Goal: Find specific page/section: Find specific page/section

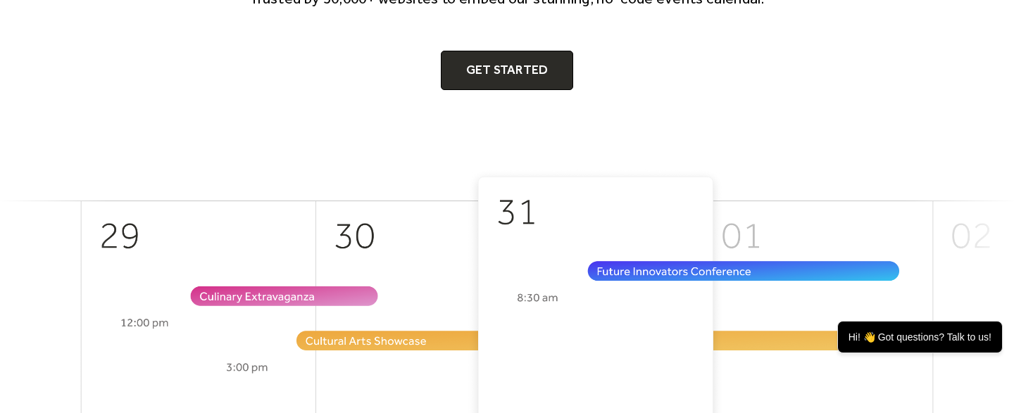
scroll to position [295, 0]
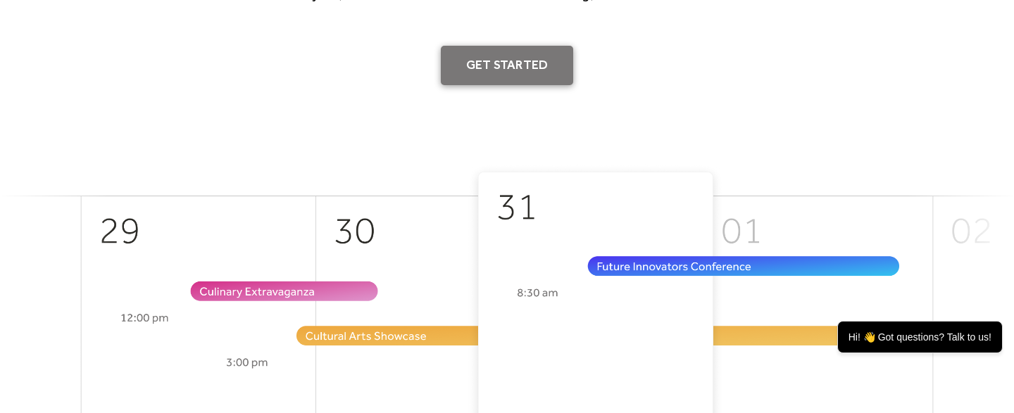
click at [510, 63] on link "Get Started" at bounding box center [507, 65] width 133 height 39
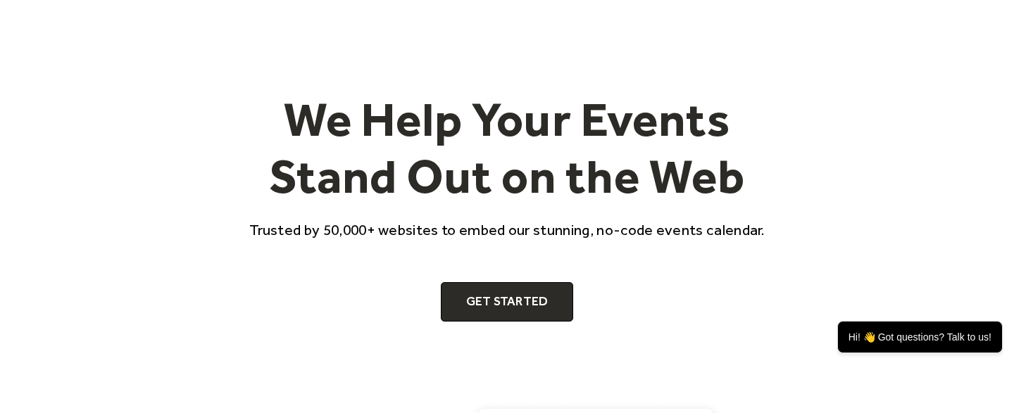
scroll to position [0, 0]
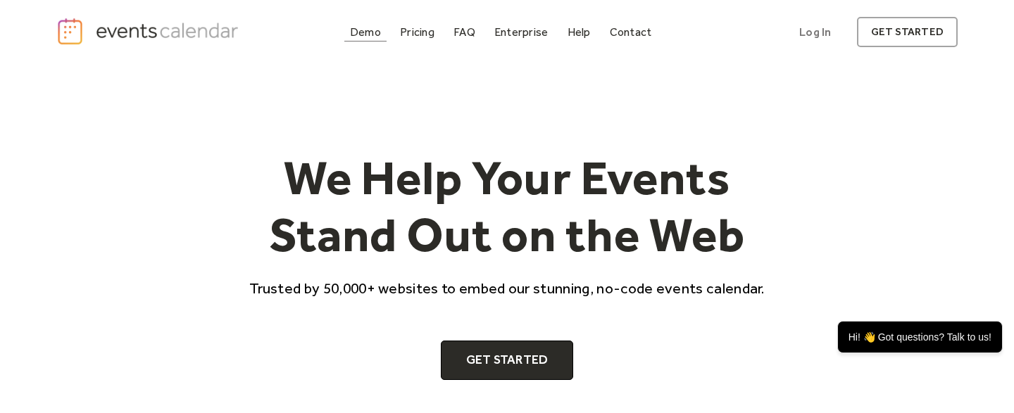
click at [365, 30] on div "Demo" at bounding box center [365, 32] width 31 height 8
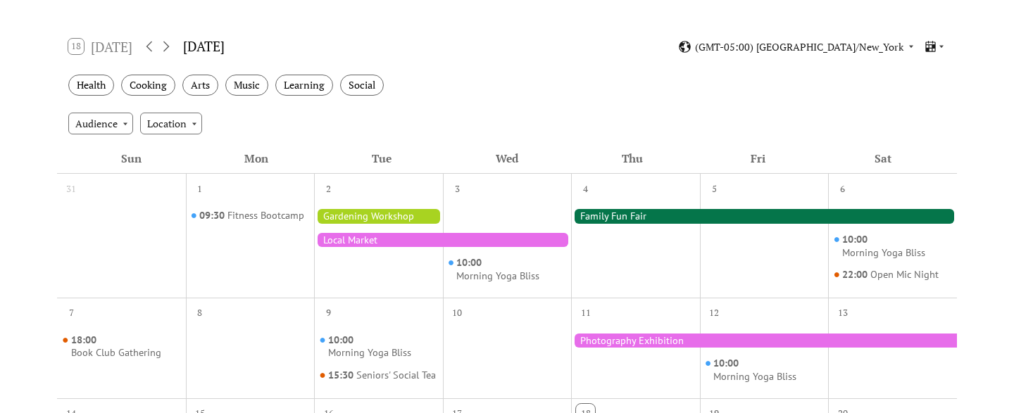
scroll to position [213, 0]
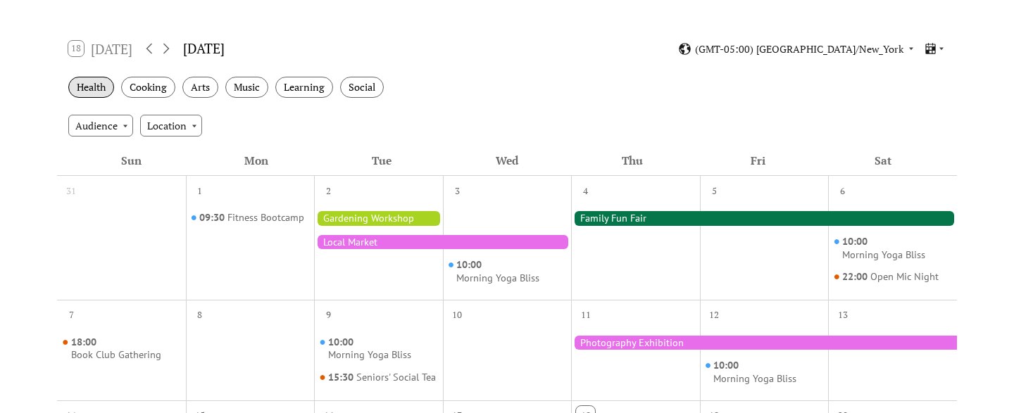
click at [87, 87] on div "Health" at bounding box center [91, 88] width 46 height 22
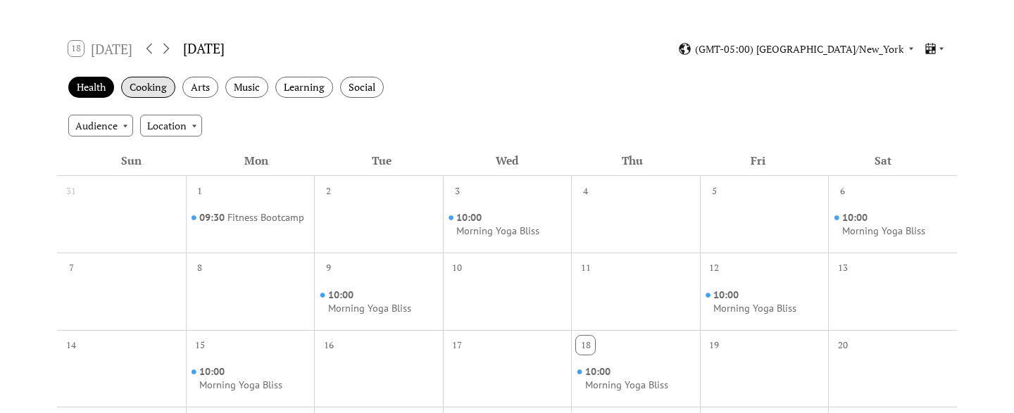
click at [158, 90] on div "Cooking" at bounding box center [148, 88] width 54 height 22
click at [207, 86] on div "Arts" at bounding box center [200, 88] width 36 height 22
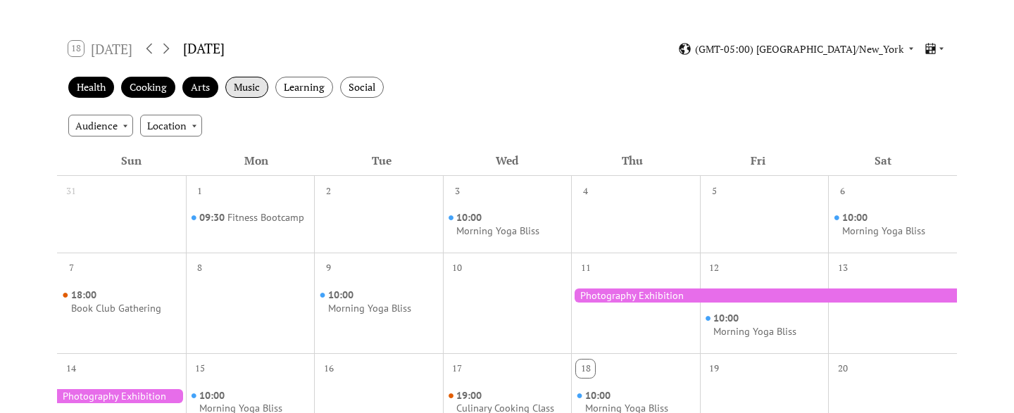
click at [263, 90] on div "Music" at bounding box center [246, 88] width 43 height 22
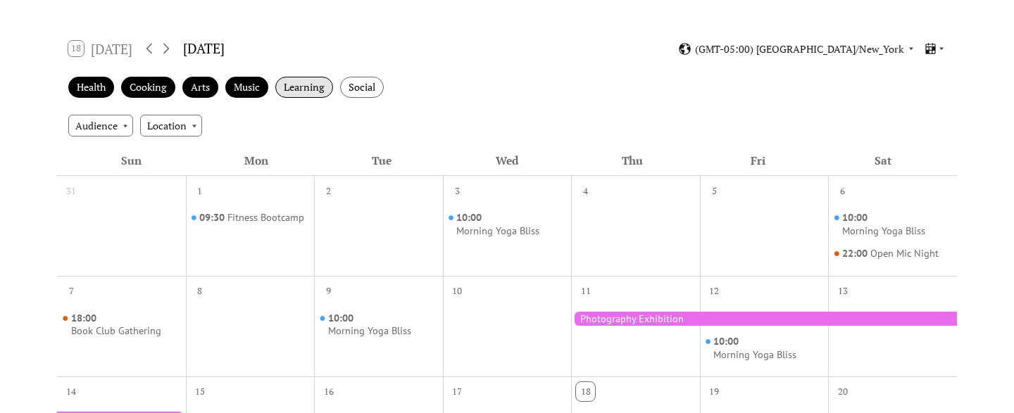
click at [307, 88] on div "Learning" at bounding box center [304, 88] width 58 height 22
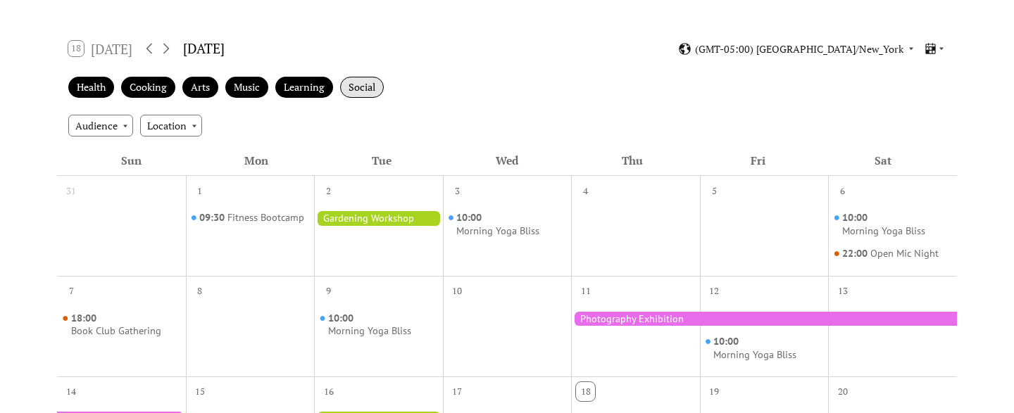
click at [372, 88] on div "Social" at bounding box center [362, 88] width 44 height 22
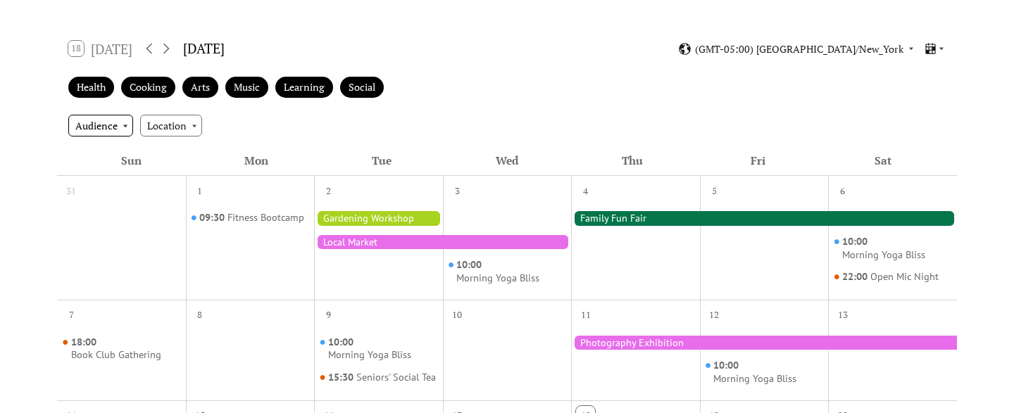
click at [106, 125] on div "Audience" at bounding box center [100, 125] width 65 height 21
click at [102, 144] on span "Adults" at bounding box center [94, 151] width 29 height 15
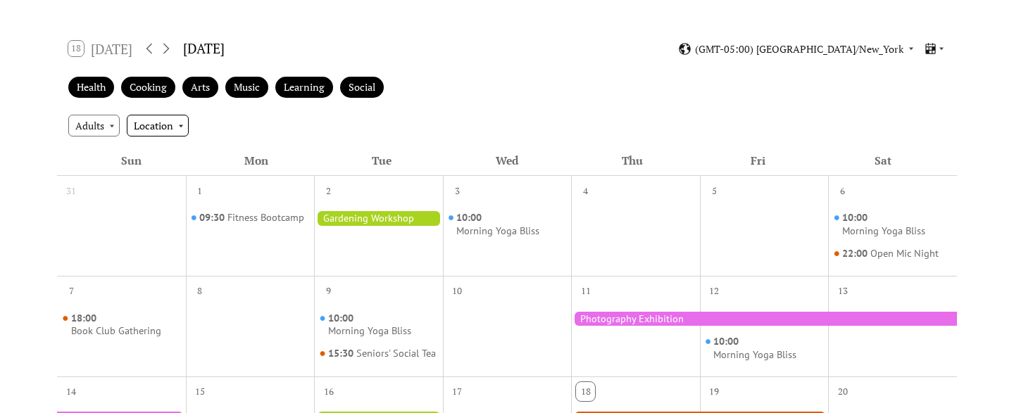
click at [159, 127] on div "Location" at bounding box center [158, 125] width 62 height 21
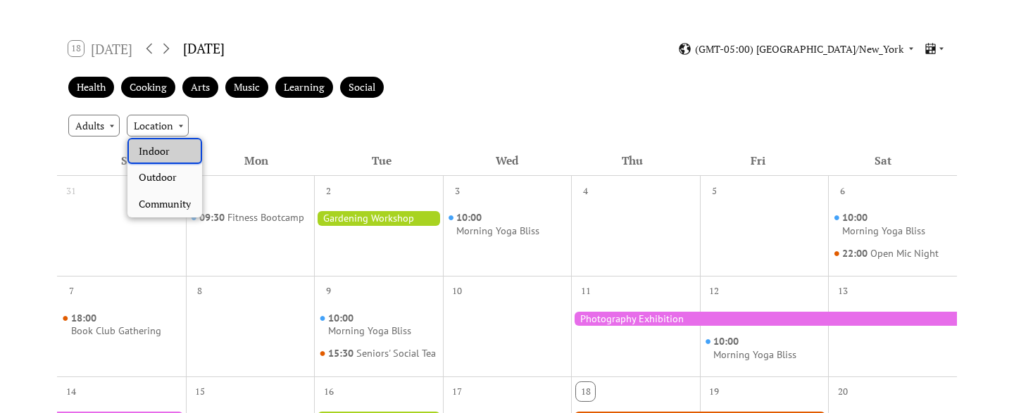
click at [159, 146] on span "Indoor" at bounding box center [154, 151] width 31 height 15
